Goal: Information Seeking & Learning: Learn about a topic

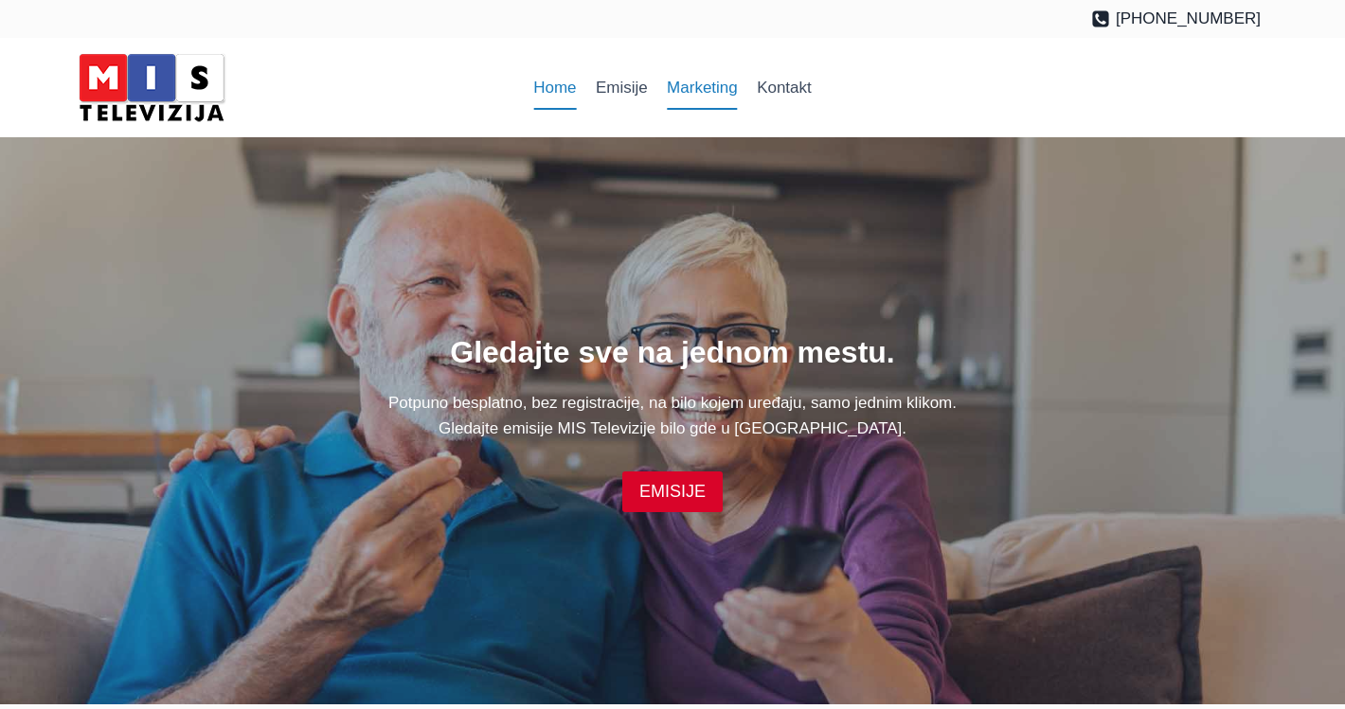
click at [707, 86] on link "Marketing" at bounding box center [702, 87] width 90 height 45
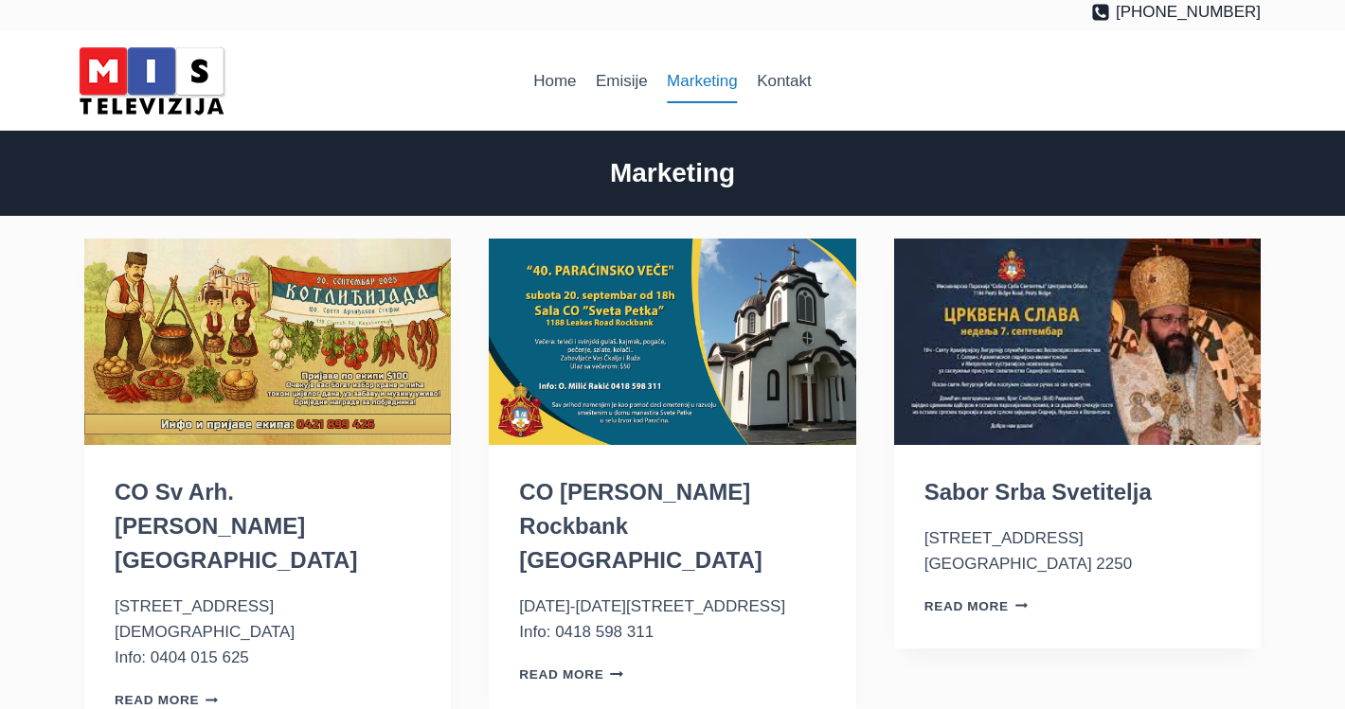
scroll to position [14, 0]
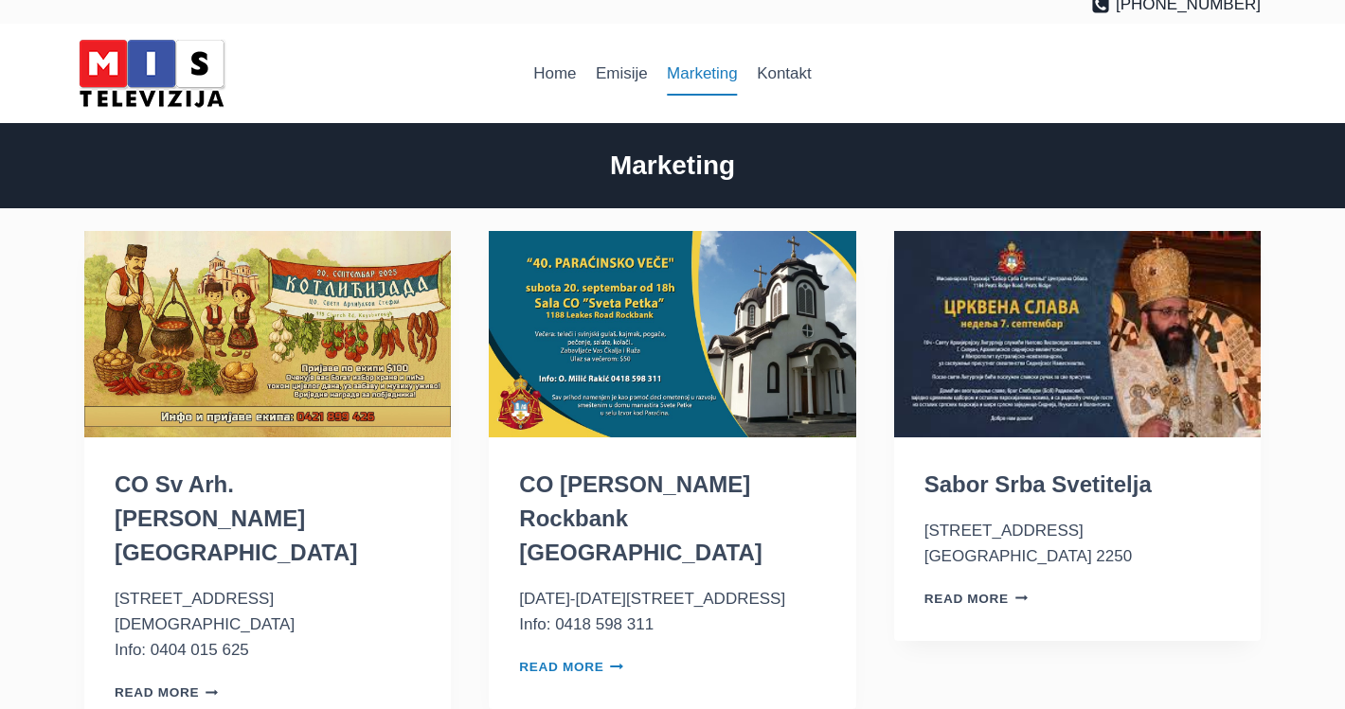
click at [579, 660] on link "Read More CO [PERSON_NAME][GEOGRAPHIC_DATA] Continue" at bounding box center [571, 667] width 104 height 14
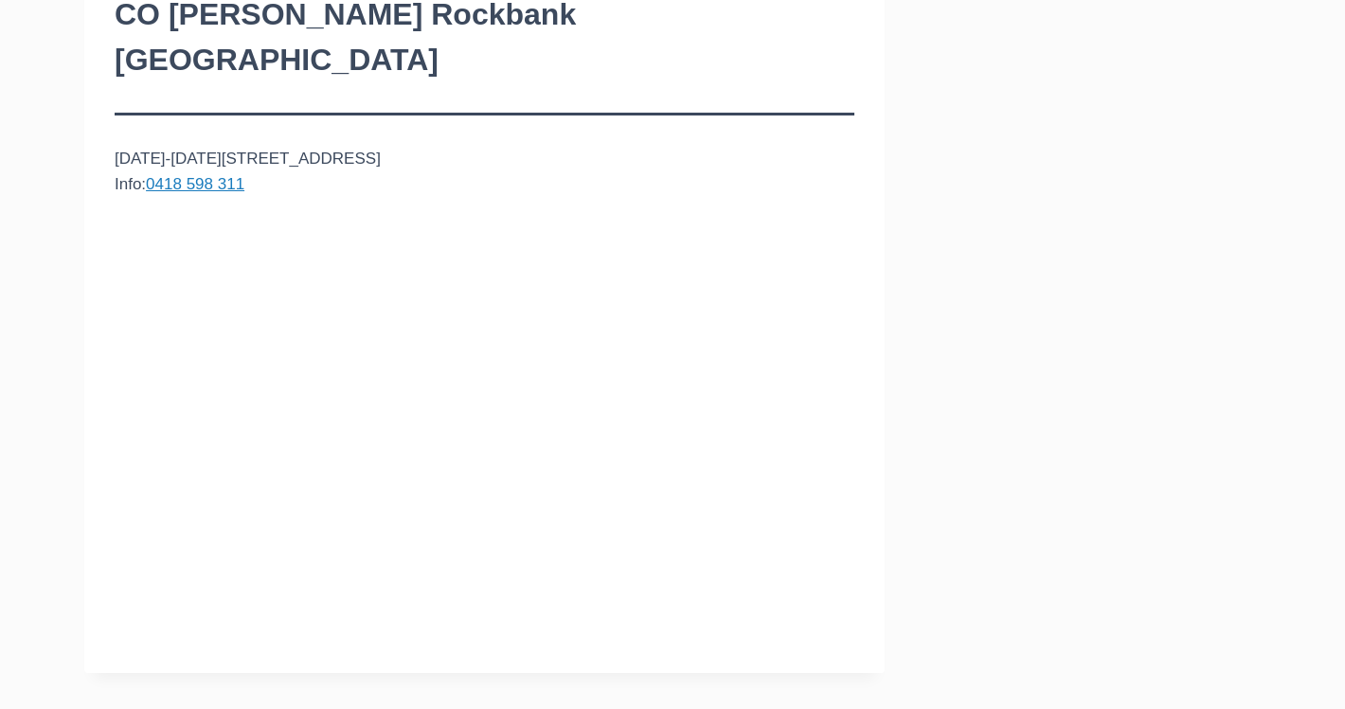
scroll to position [275, 0]
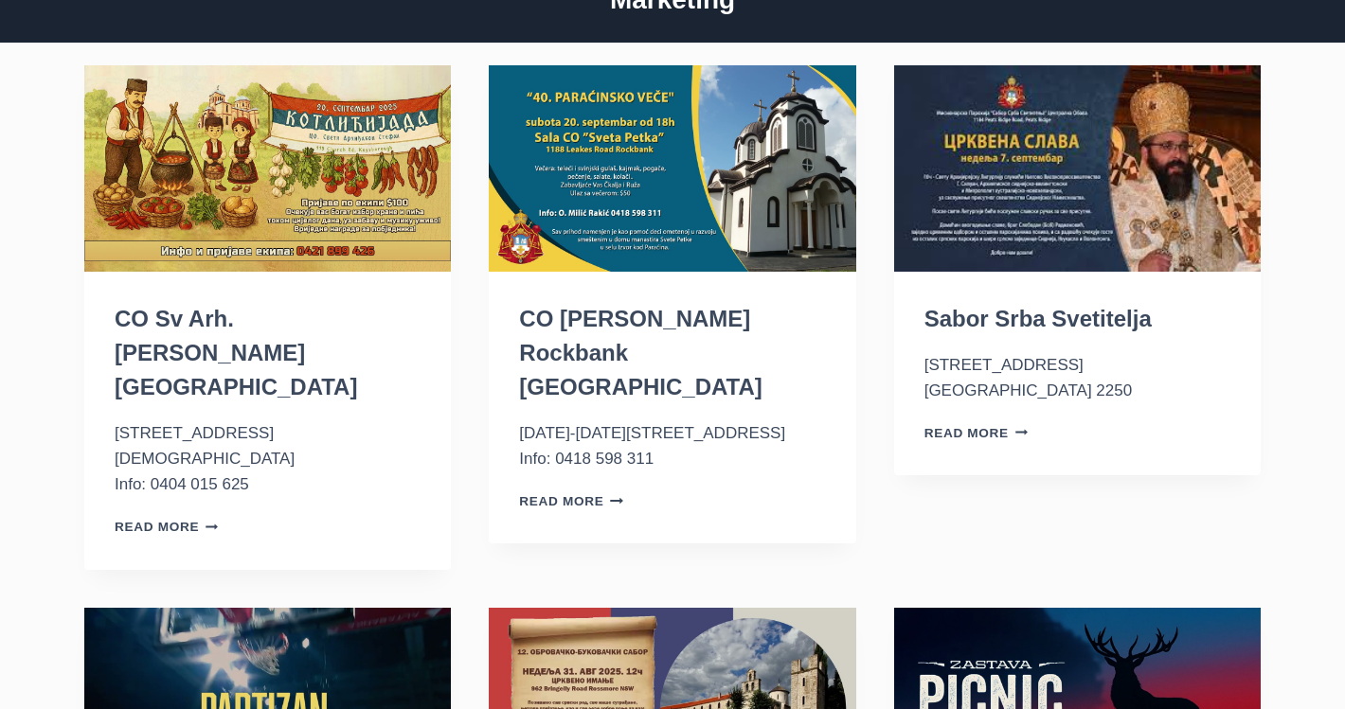
scroll to position [162, 0]
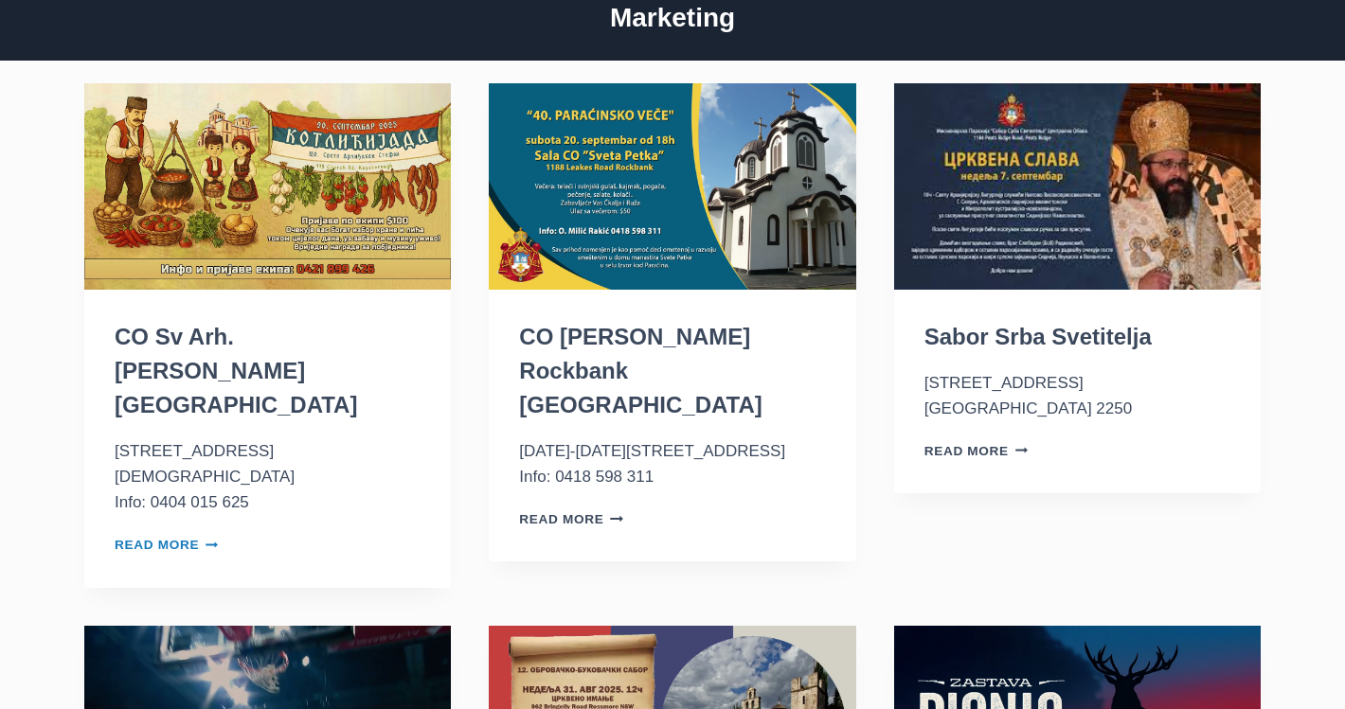
click at [179, 538] on link "Read More CO Sv Arh. Stefan Keysborough VIC Continue" at bounding box center [167, 545] width 104 height 14
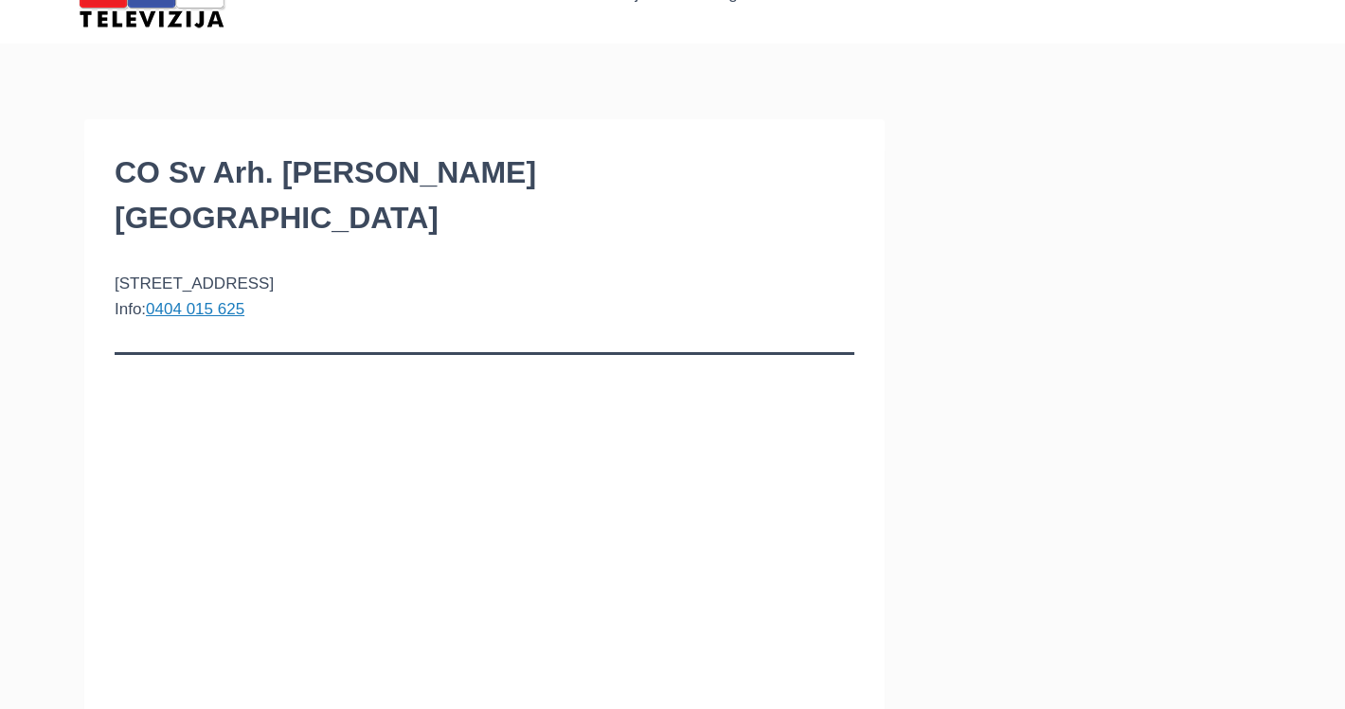
scroll to position [42, 0]
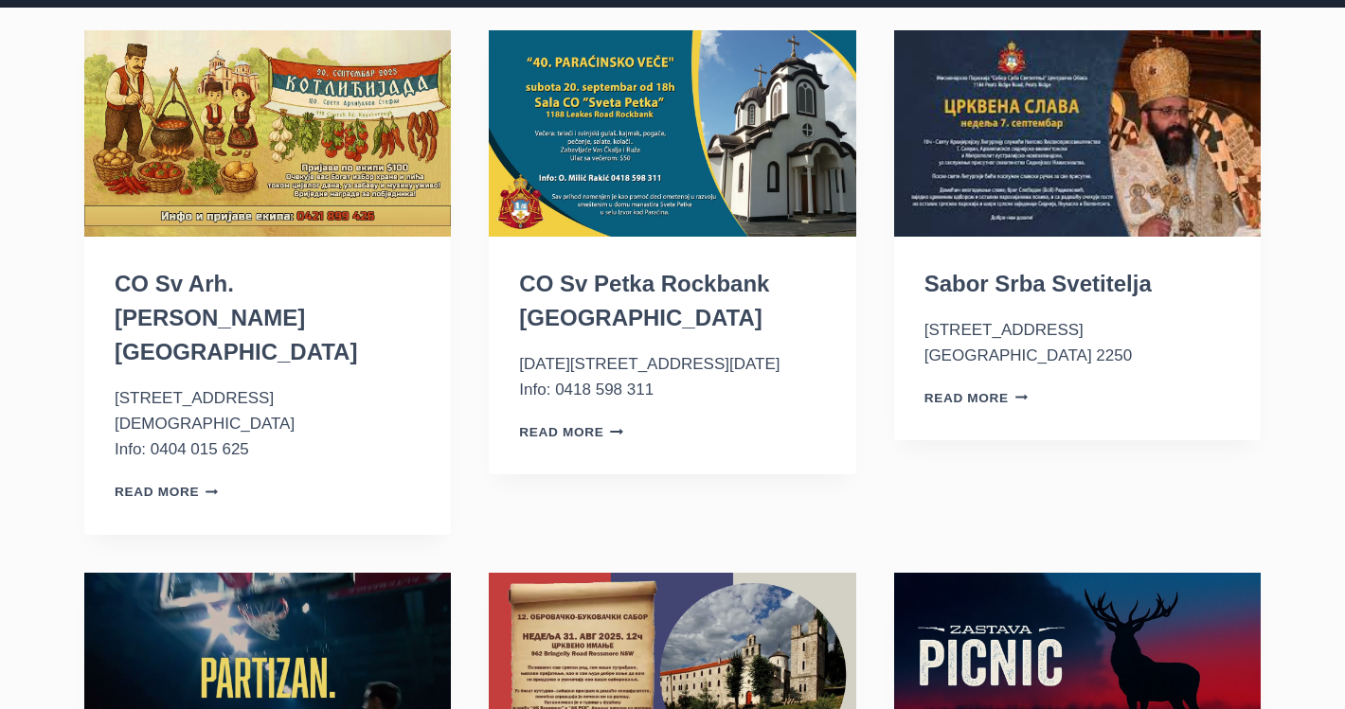
scroll to position [218, 0]
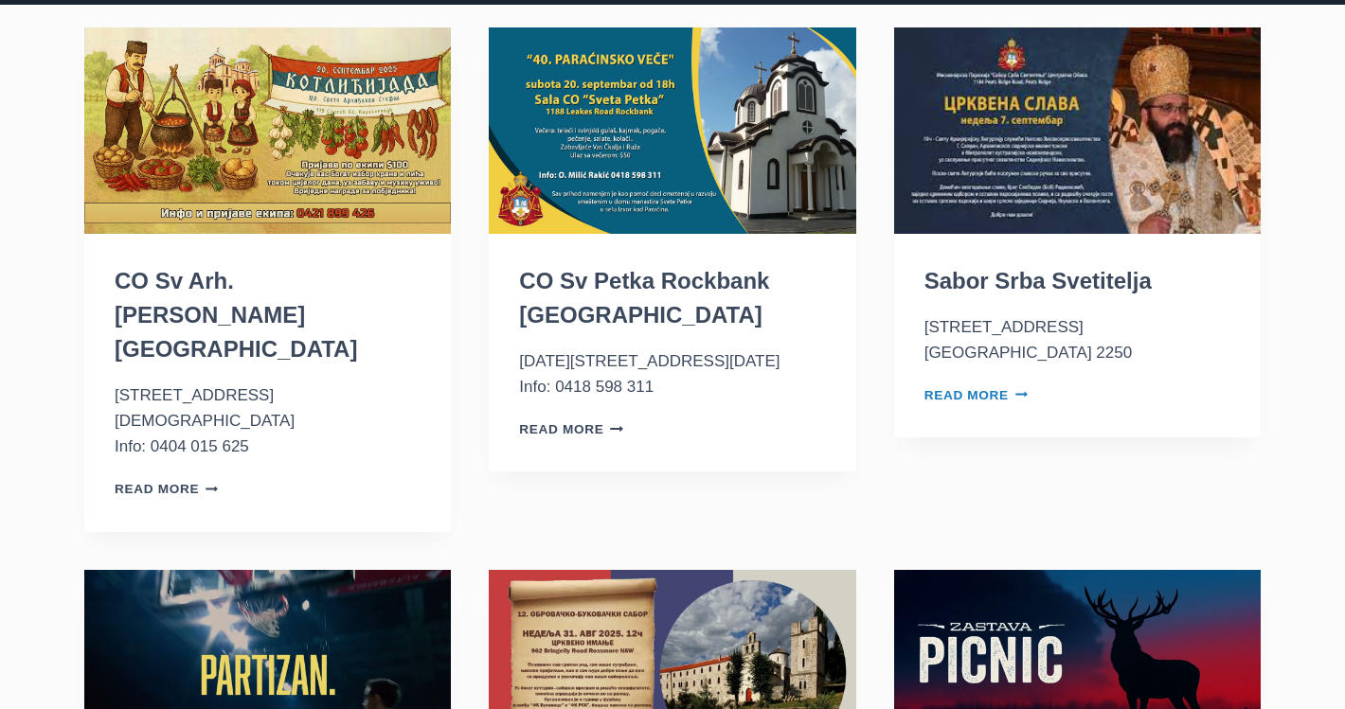
click at [950, 392] on link "Read More Sabor Srba Svetitelja Continue" at bounding box center [977, 395] width 104 height 14
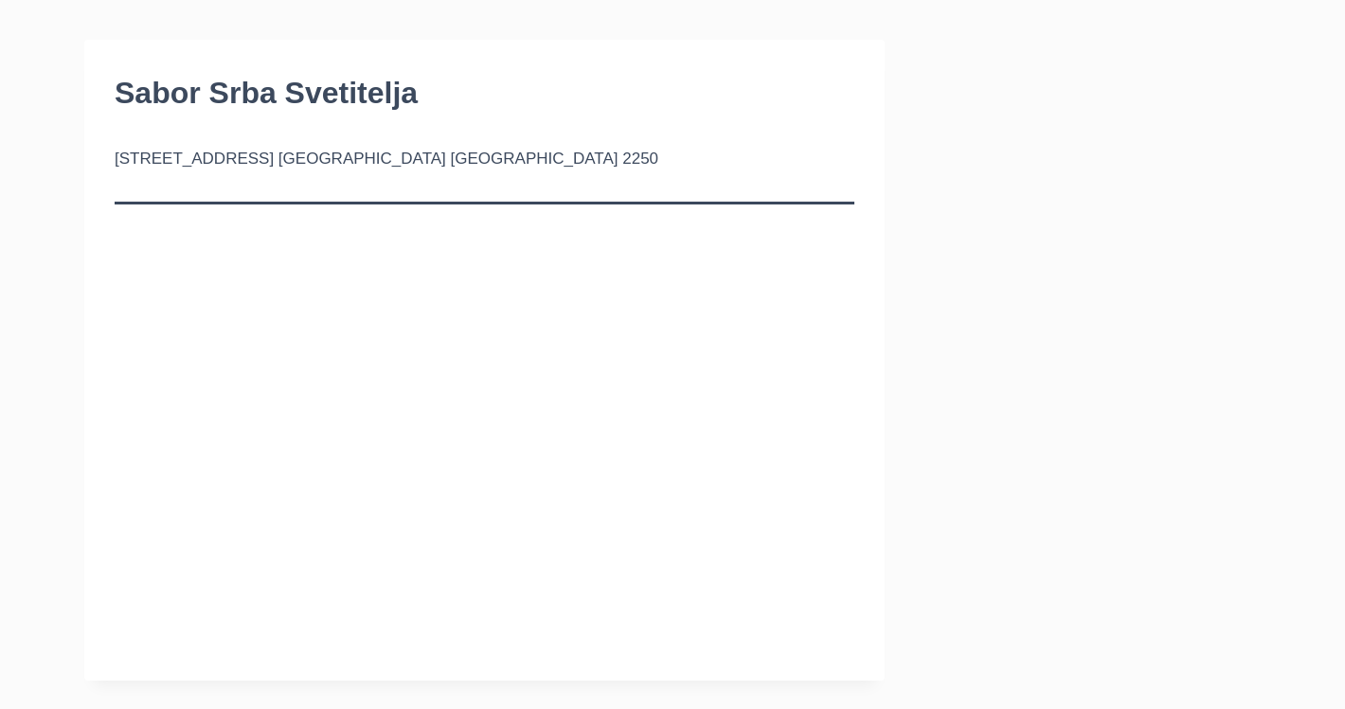
scroll to position [167, 0]
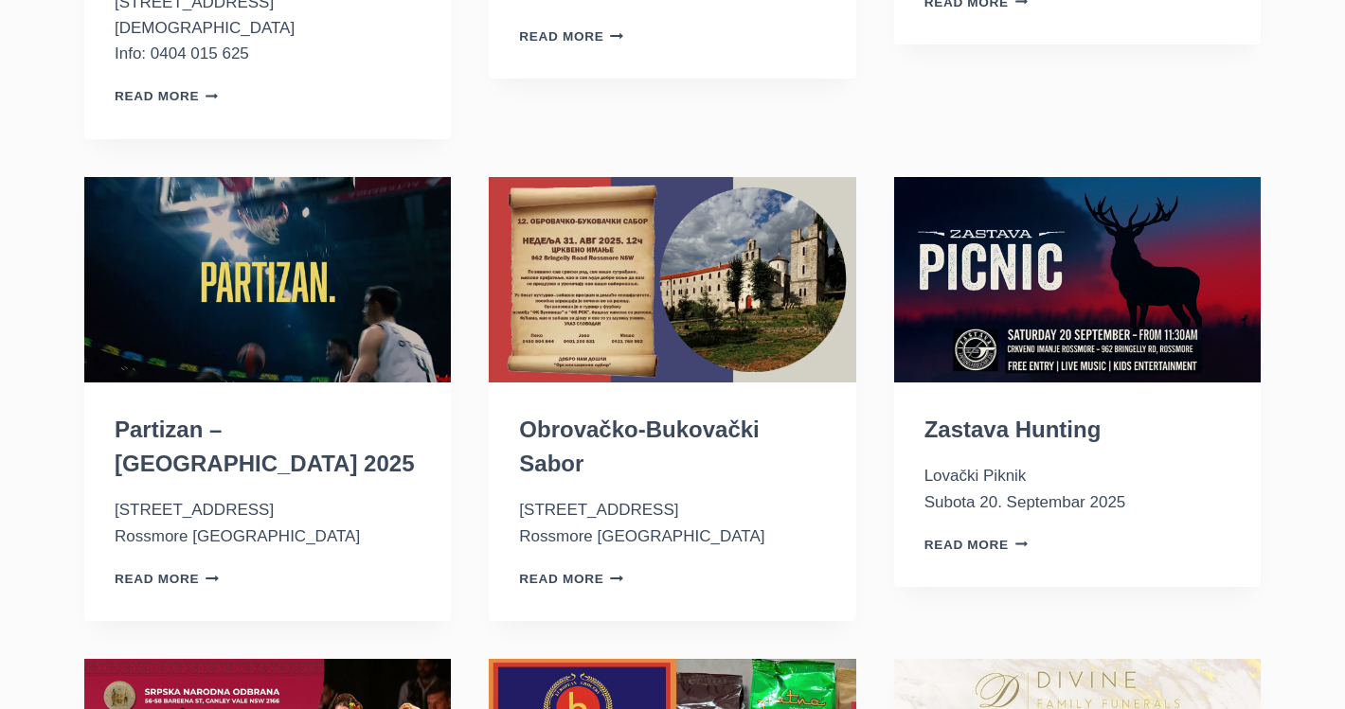
scroll to position [619, 0]
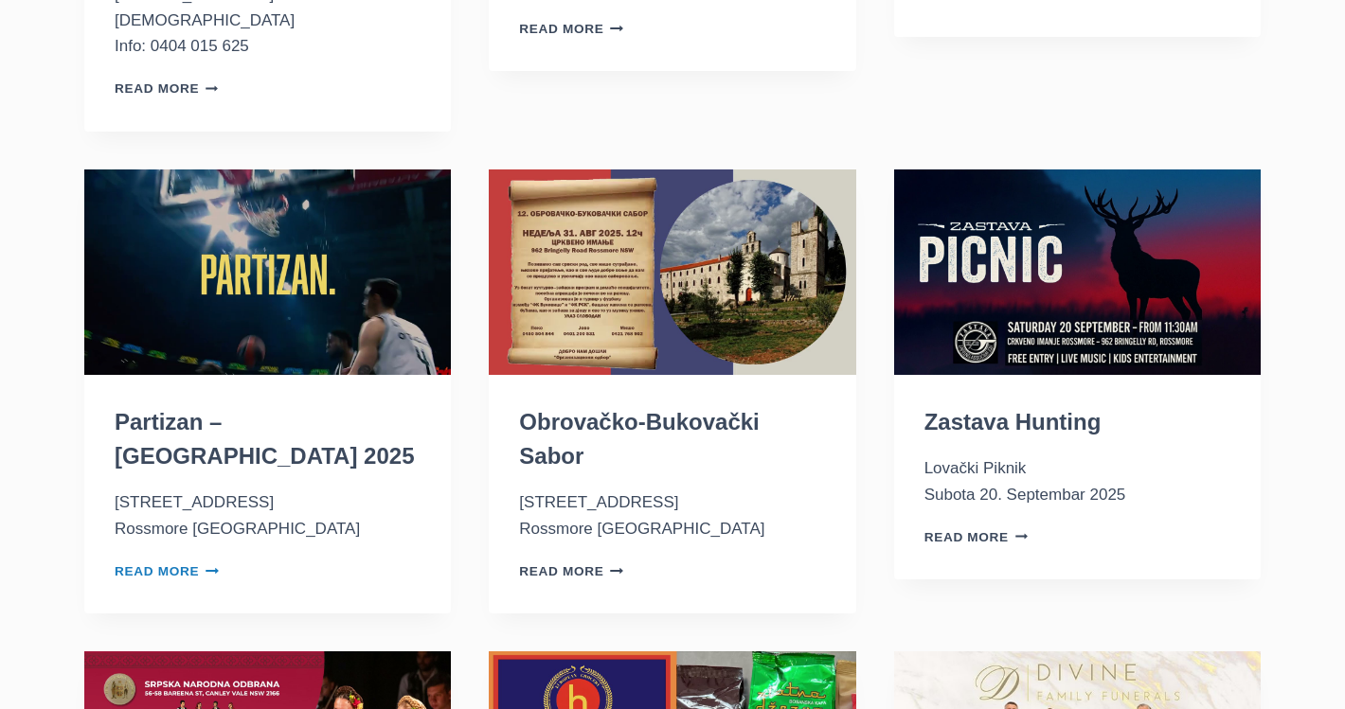
click at [171, 565] on link "Read More Partizan – Australia 2025 Continue" at bounding box center [167, 572] width 104 height 14
